Goal: Navigation & Orientation: Understand site structure

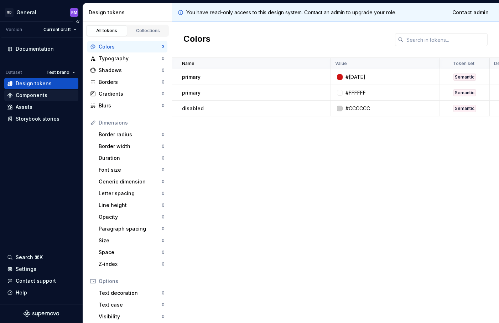
click at [28, 94] on div "Components" at bounding box center [32, 95] width 32 height 7
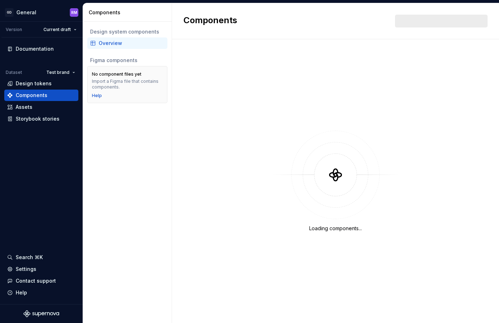
click at [104, 43] on div "Overview" at bounding box center [132, 43] width 66 height 7
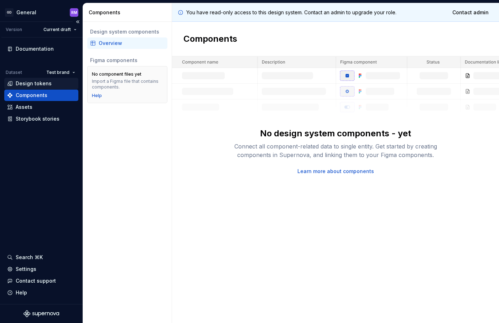
click at [35, 83] on div "Design tokens" at bounding box center [34, 83] width 36 height 7
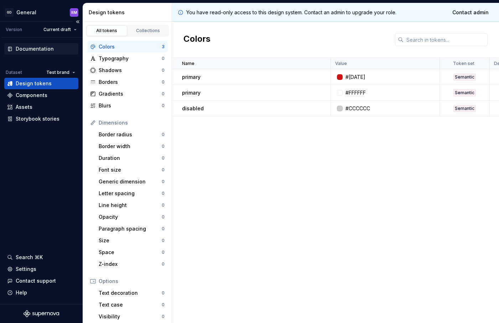
click at [36, 47] on div "Documentation" at bounding box center [35, 48] width 38 height 7
click at [32, 49] on div "Documentation" at bounding box center [35, 48] width 38 height 7
